Goal: Task Accomplishment & Management: Use online tool/utility

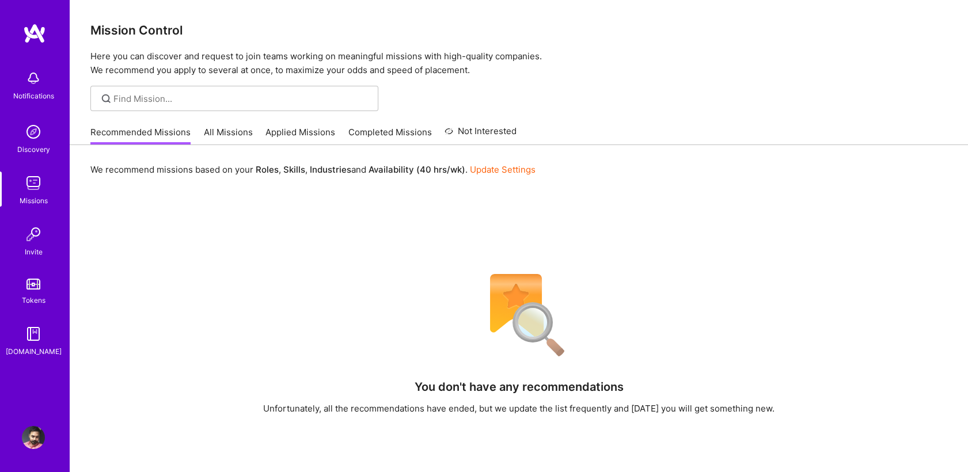
click at [757, 91] on div at bounding box center [519, 98] width 898 height 25
click at [683, 109] on div at bounding box center [519, 98] width 898 height 25
click at [351, 215] on div "We recommend missions based on your Roles , Skills , Industries and Availabilit…" at bounding box center [519, 401] width 898 height 513
click at [555, 53] on p "Here you can discover and request to join teams working on meaningful missions …" at bounding box center [518, 64] width 857 height 28
click at [403, 264] on div "We recommend missions based on your Roles , Skills , Industries and Availabilit…" at bounding box center [519, 401] width 898 height 513
